Goal: Task Accomplishment & Management: Manage account settings

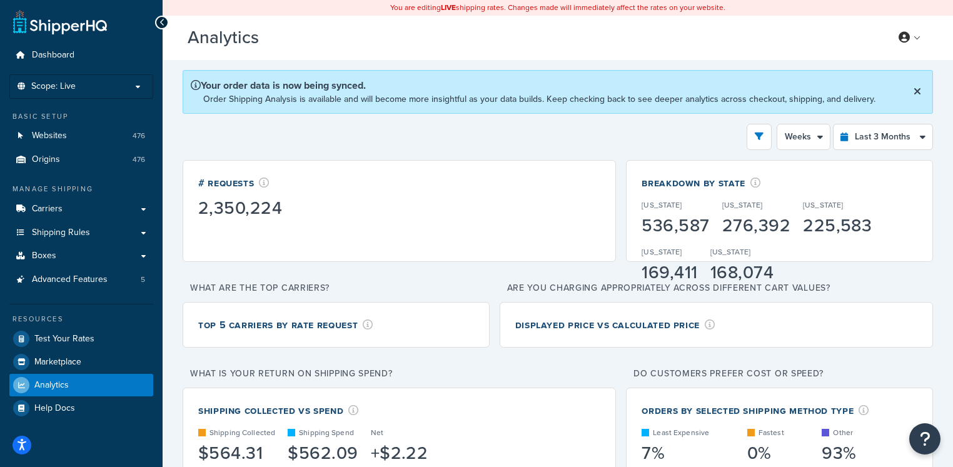
select select "1w"
select select "last_3_months"
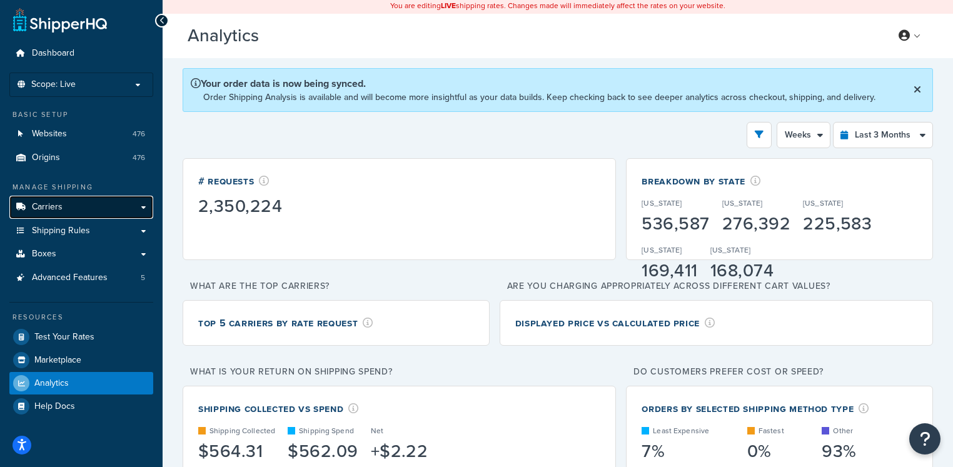
click at [64, 210] on link "Carriers" at bounding box center [81, 207] width 144 height 23
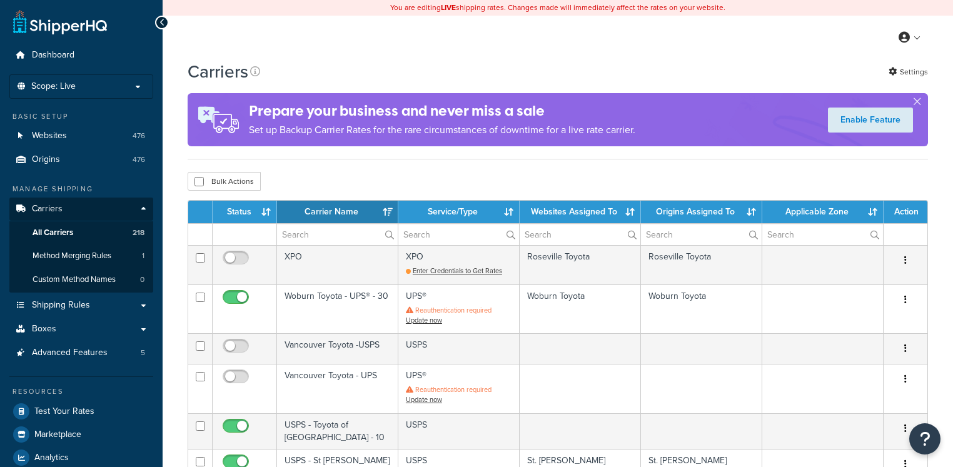
select select "15"
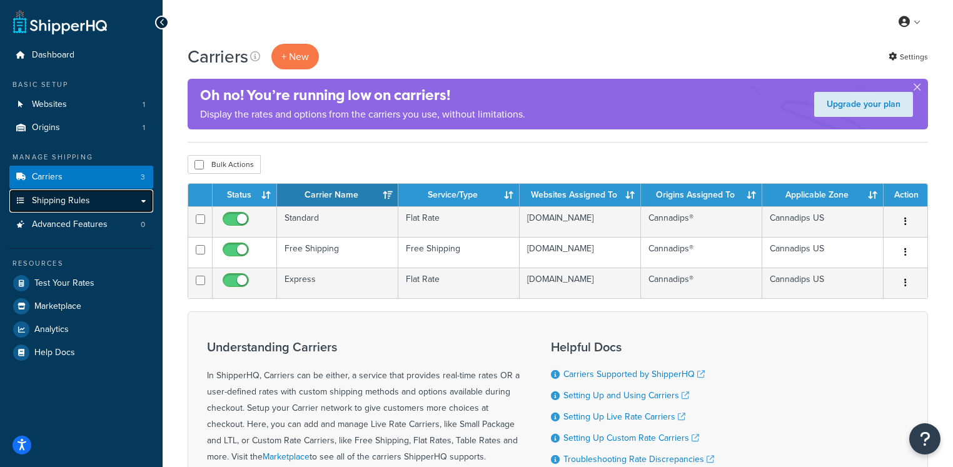
click at [84, 205] on span "Shipping Rules" at bounding box center [61, 201] width 58 height 11
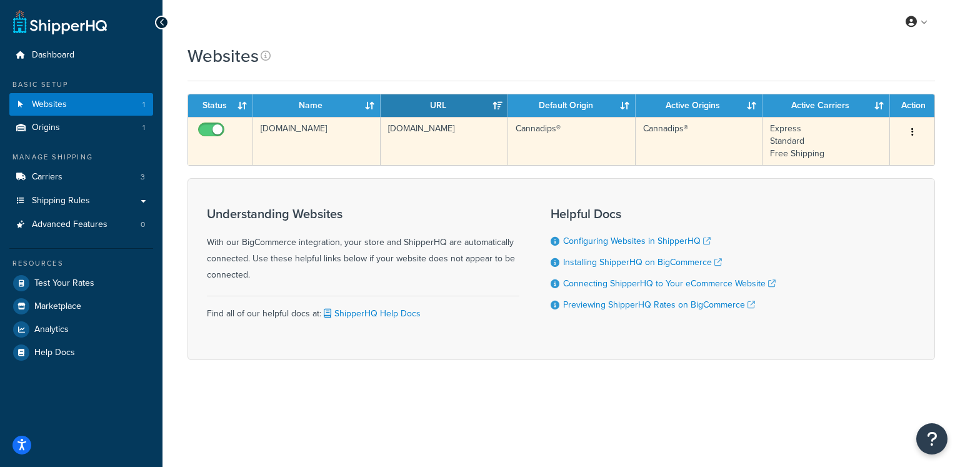
click at [436, 131] on td "[DOMAIN_NAME]" at bounding box center [445, 141] width 128 height 48
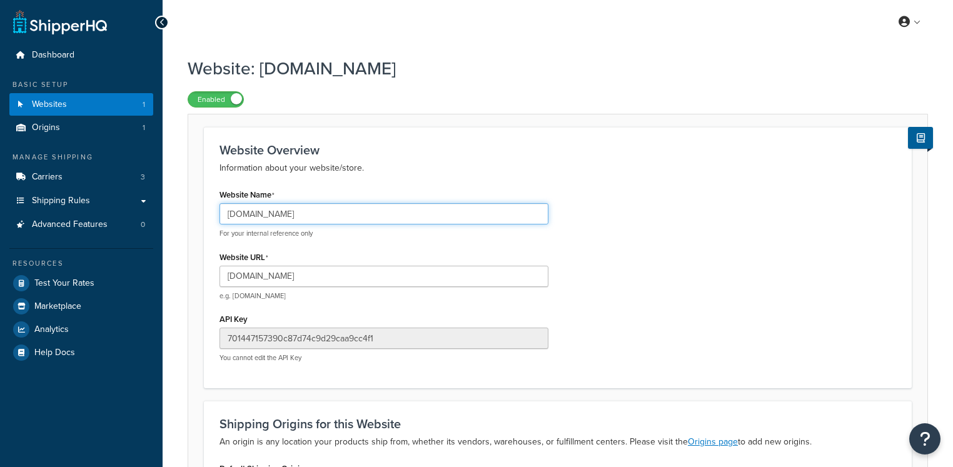
click at [303, 216] on input "[DOMAIN_NAME]" at bounding box center [383, 213] width 329 height 21
click at [302, 215] on input "[DOMAIN_NAME]" at bounding box center [383, 213] width 329 height 21
click at [294, 214] on input "[DOMAIN_NAME]" at bounding box center [383, 213] width 329 height 21
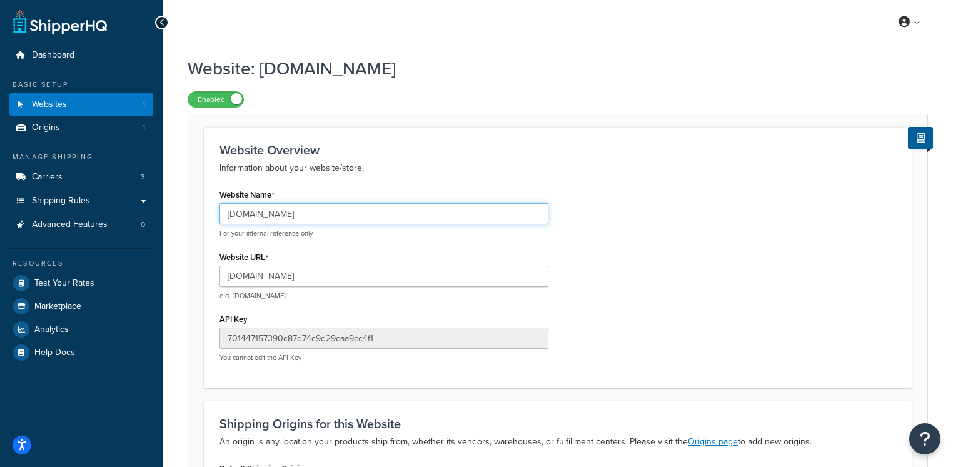
click at [294, 214] on input "[DOMAIN_NAME]" at bounding box center [383, 213] width 329 height 21
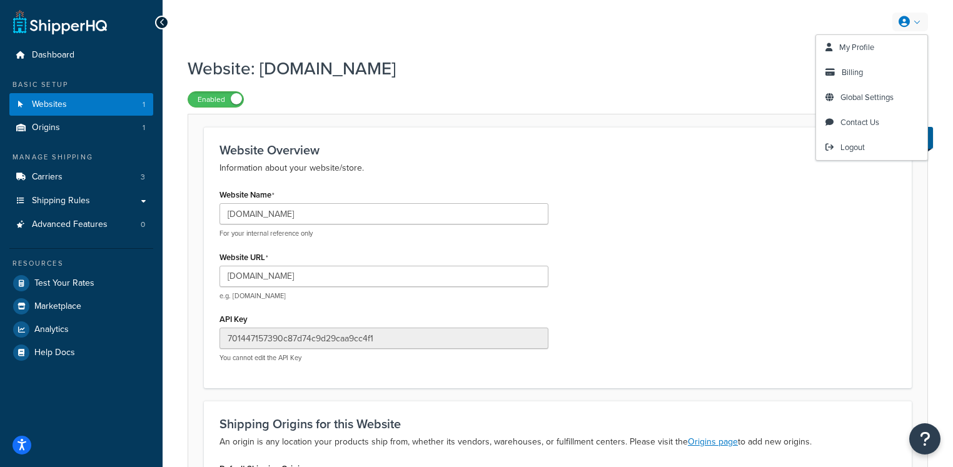
drag, startPoint x: 844, startPoint y: 76, endPoint x: 766, endPoint y: 100, distance: 81.7
click at [844, 76] on span "Billing" at bounding box center [852, 72] width 21 height 12
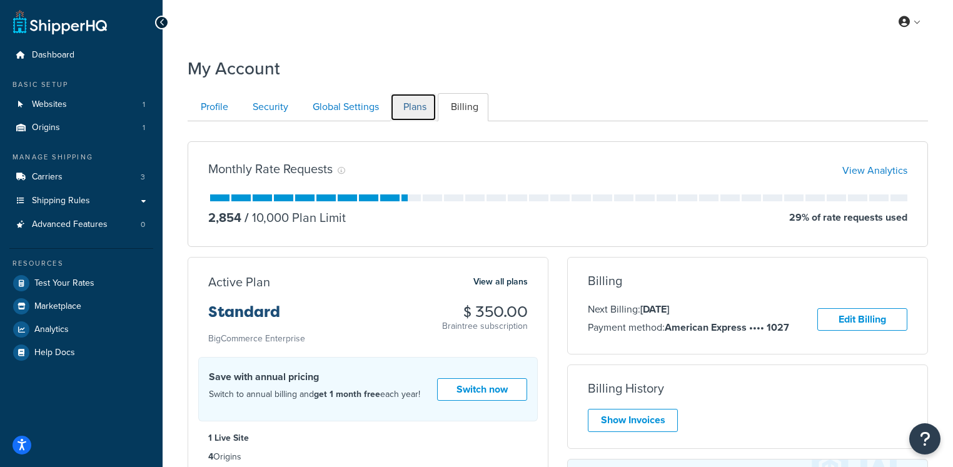
click at [423, 113] on link "Plans" at bounding box center [413, 107] width 46 height 28
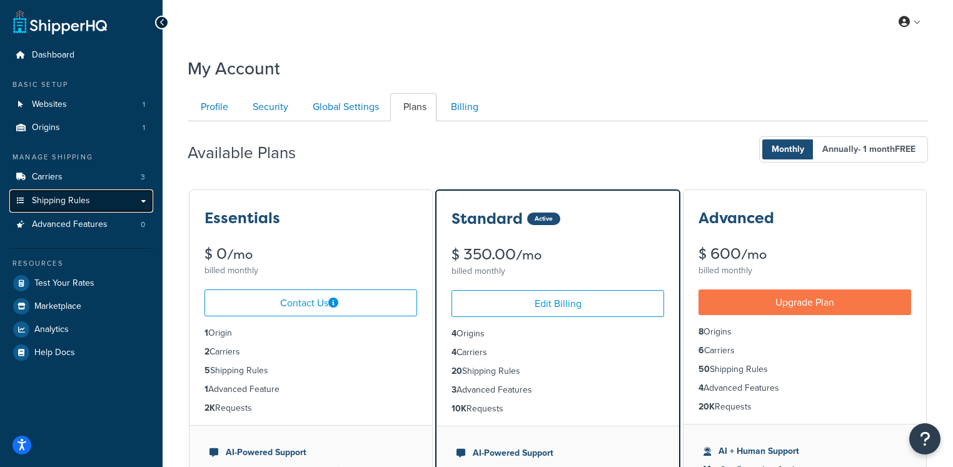
click at [106, 201] on link "Shipping Rules" at bounding box center [81, 200] width 144 height 23
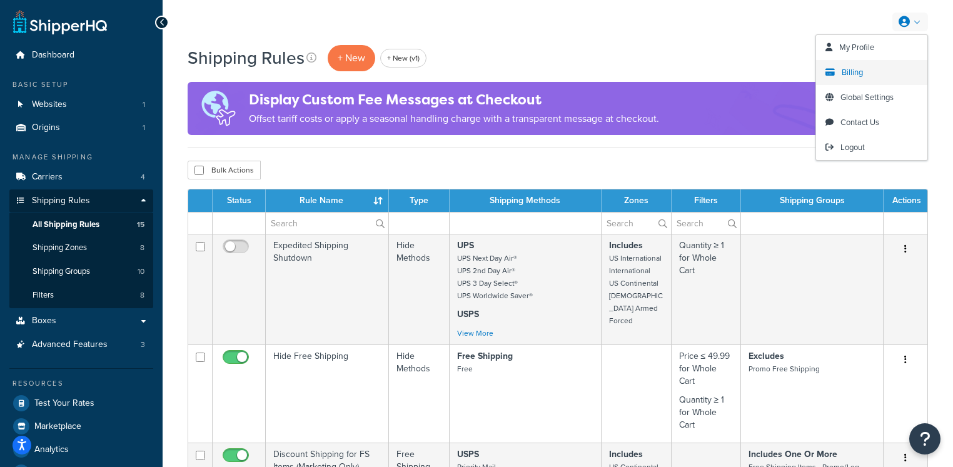
click at [858, 71] on span "Billing" at bounding box center [852, 72] width 21 height 12
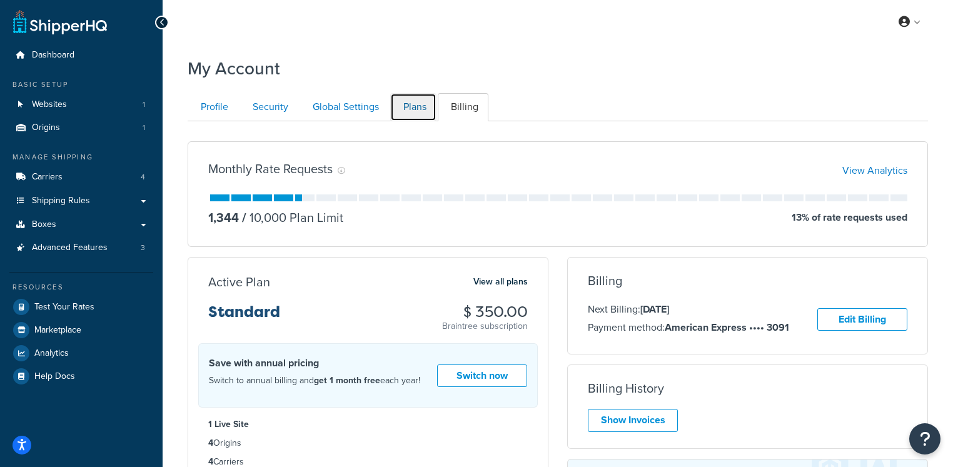
click at [406, 107] on link "Plans" at bounding box center [413, 107] width 46 height 28
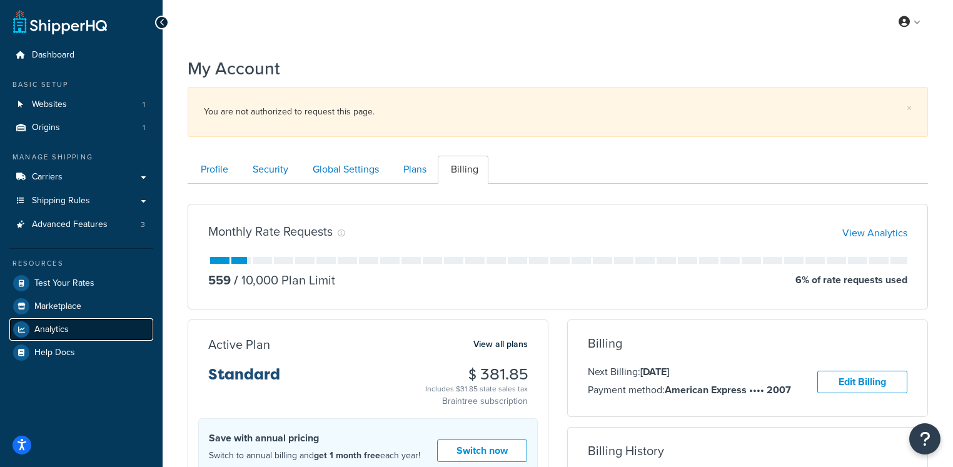
click at [63, 335] on link "Analytics" at bounding box center [81, 329] width 144 height 23
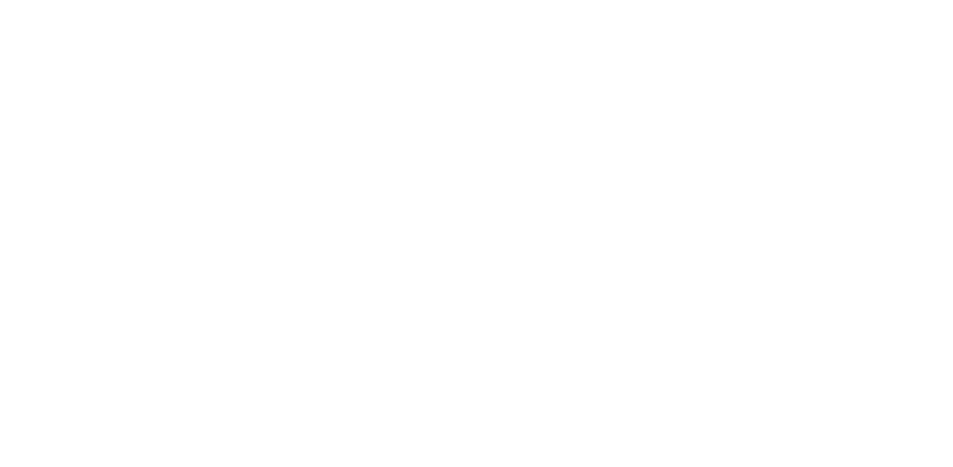
select select "last_7_days"
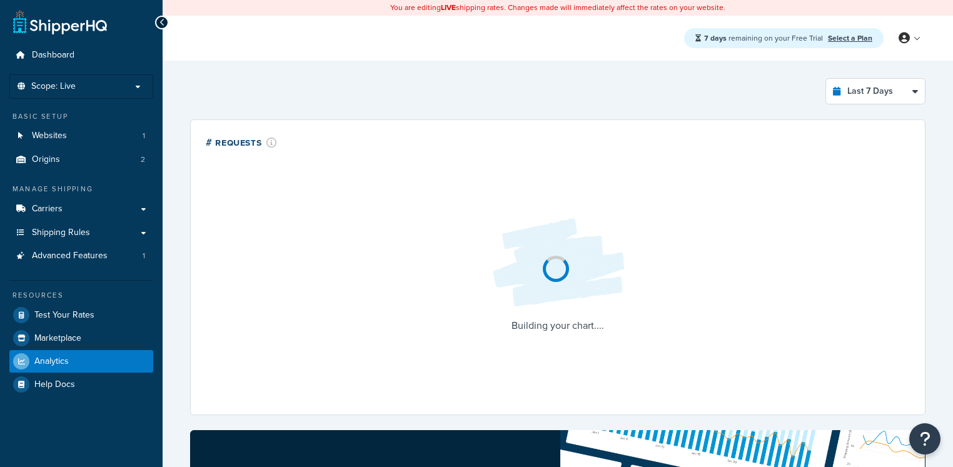
select select "last_7_days"
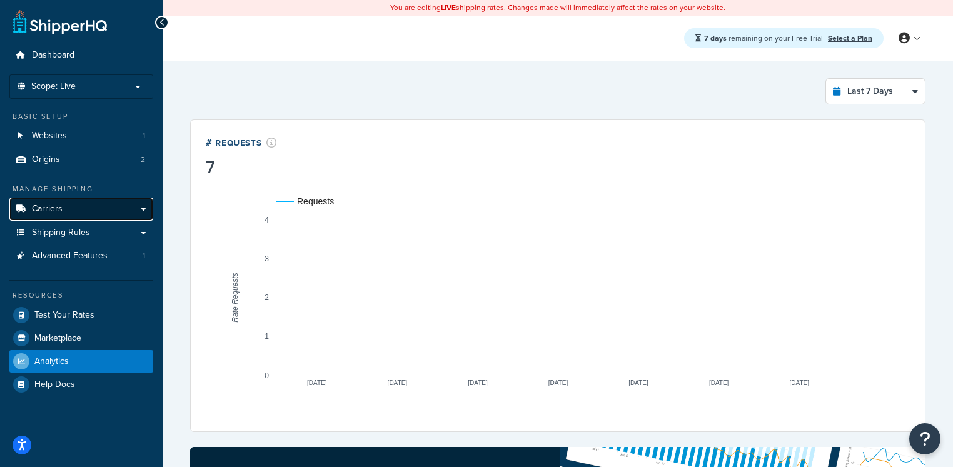
click at [86, 212] on link "Carriers" at bounding box center [81, 209] width 144 height 23
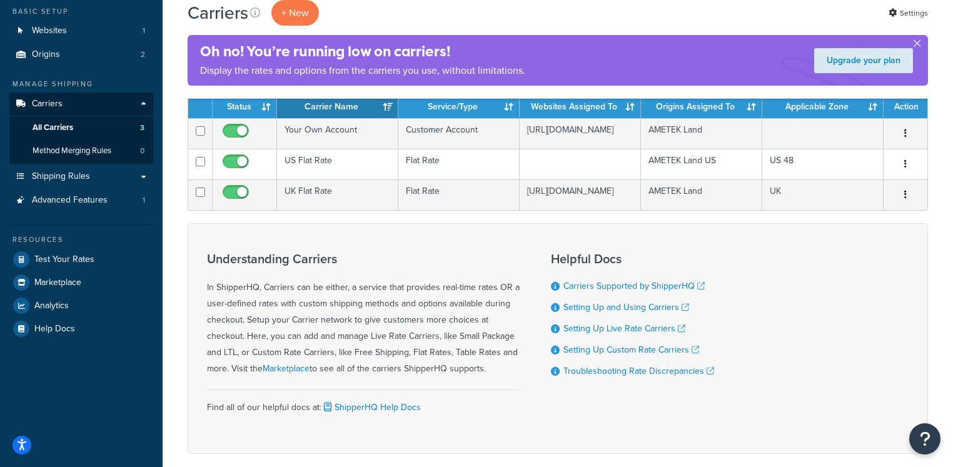
scroll to position [108, 0]
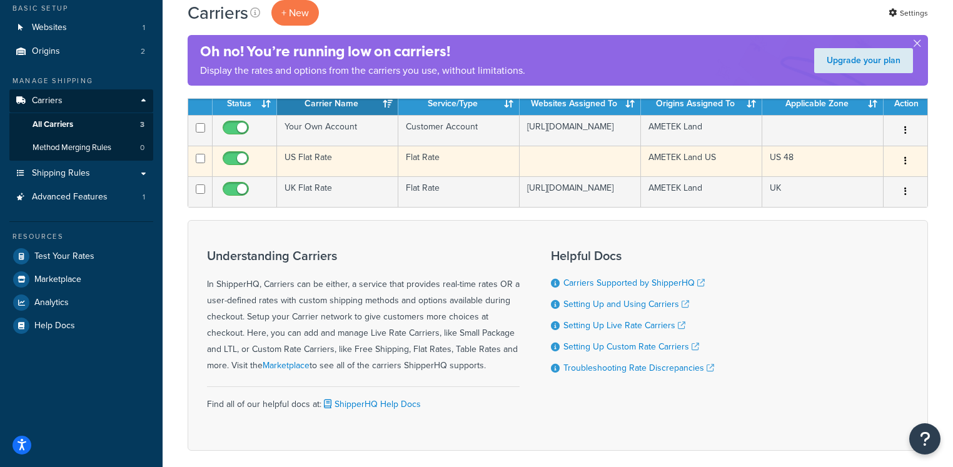
click at [343, 168] on td "US Flat Rate" at bounding box center [337, 161] width 121 height 31
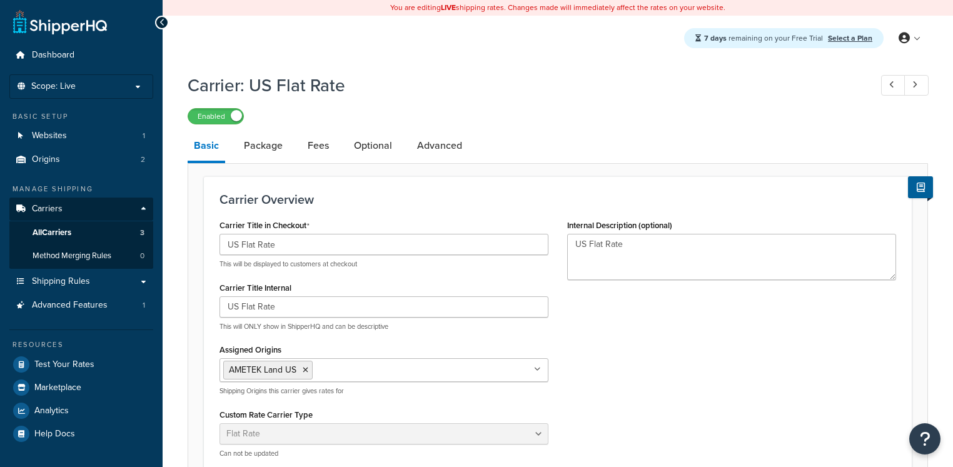
select select "flat"
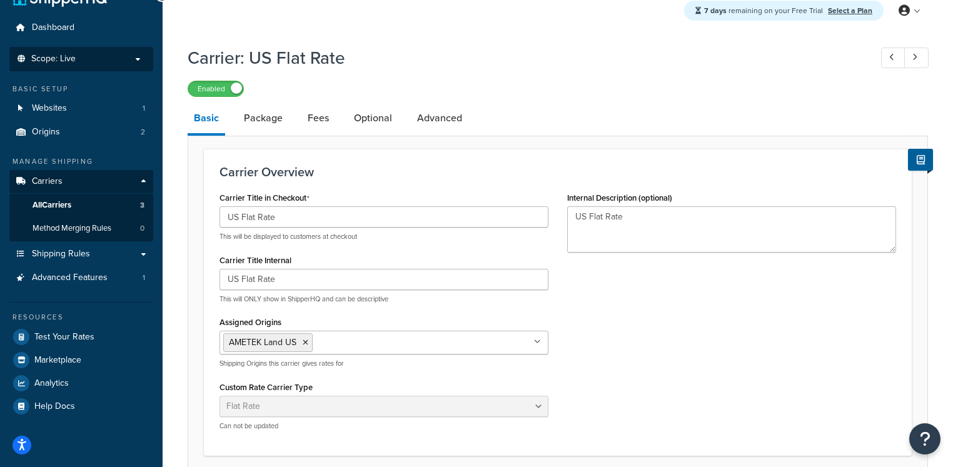
scroll to position [28, 0]
click at [70, 206] on span "All Carriers" at bounding box center [52, 204] width 39 height 11
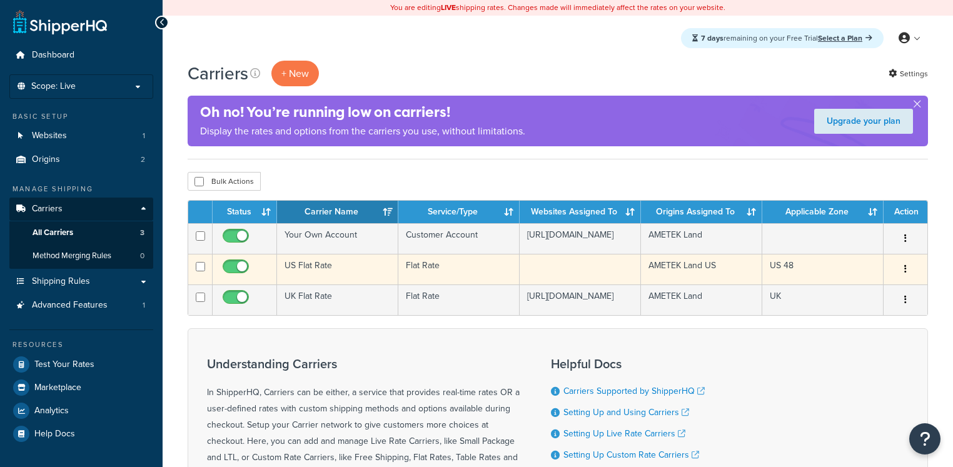
click at [332, 278] on td "US Flat Rate" at bounding box center [337, 269] width 121 height 31
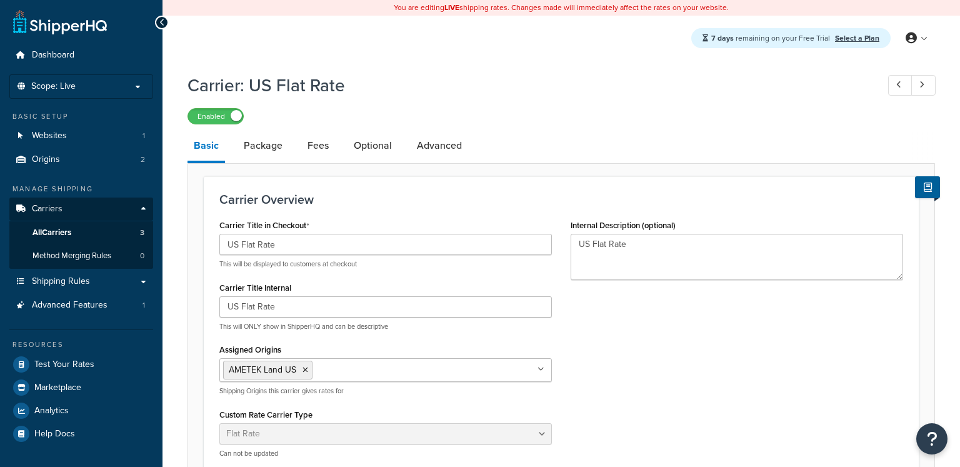
select select "flat"
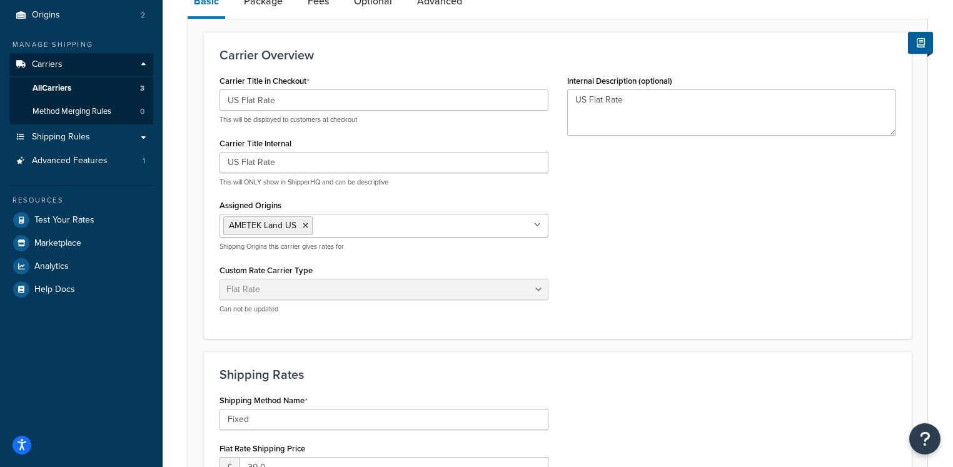
scroll to position [139, 0]
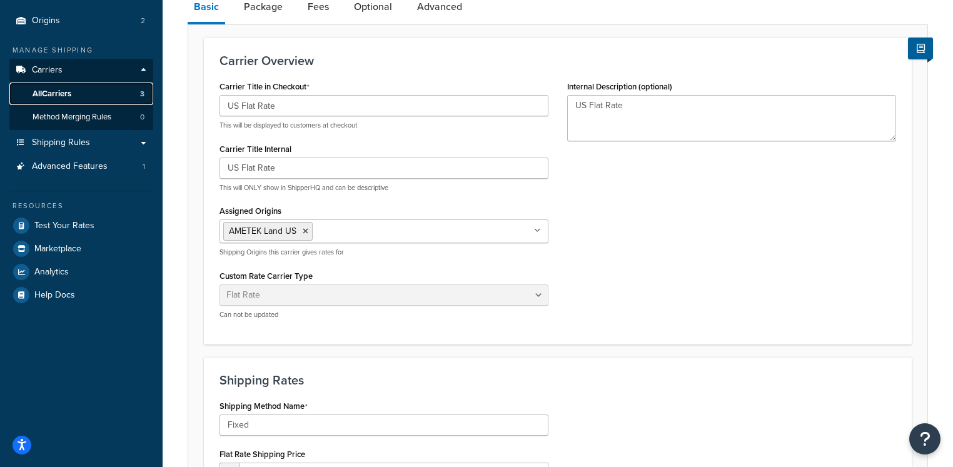
click at [69, 89] on span "All Carriers" at bounding box center [52, 94] width 39 height 11
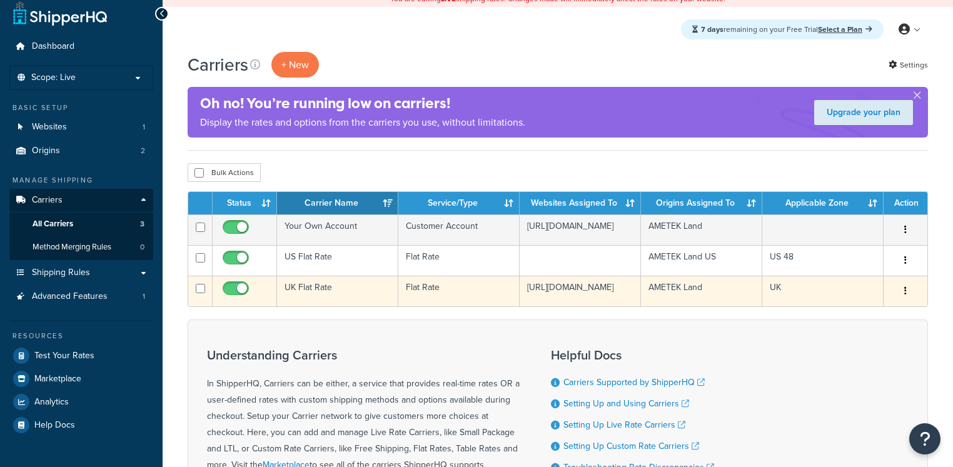
scroll to position [23, 0]
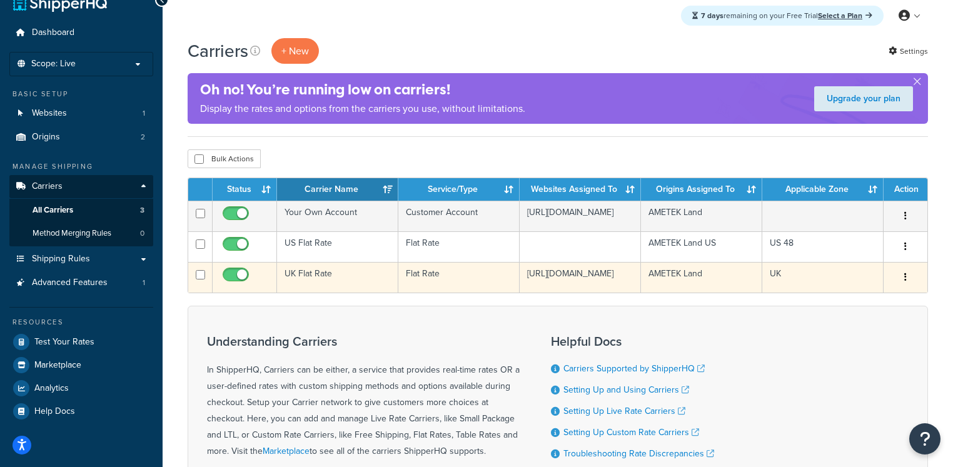
click at [320, 283] on td "UK Flat Rate" at bounding box center [337, 277] width 121 height 31
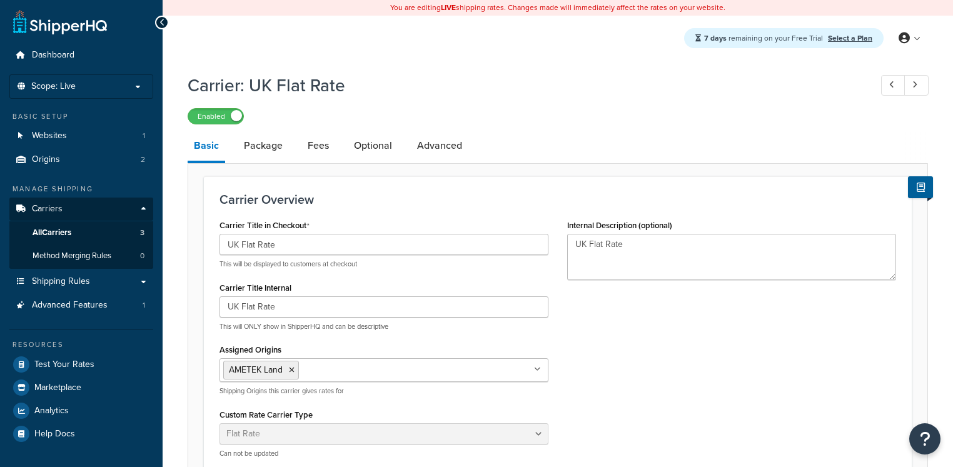
select select "flat"
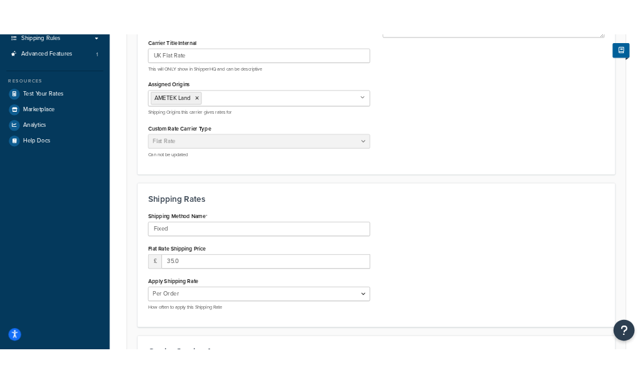
scroll to position [289, 0]
